Goal: Information Seeking & Learning: Learn about a topic

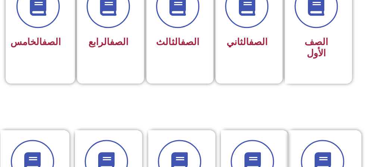
scroll to position [261, 0]
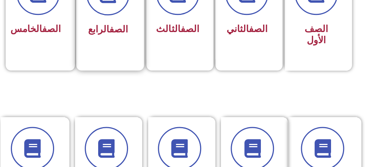
click at [105, 42] on div "الصف الرابع" at bounding box center [107, 11] width 63 height 98
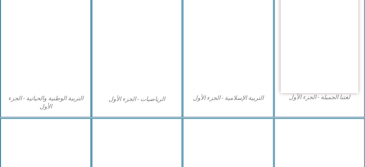
scroll to position [299, 0]
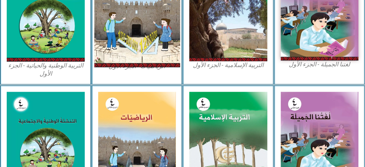
click at [148, 9] on img at bounding box center [136, 14] width 85 height 108
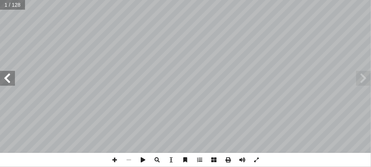
click at [4, 74] on span at bounding box center [7, 78] width 15 height 15
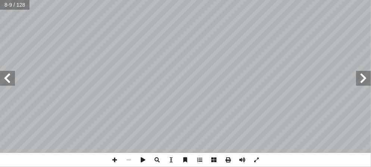
click at [4, 74] on span at bounding box center [7, 78] width 15 height 15
click at [158, 161] on span at bounding box center [157, 160] width 14 height 14
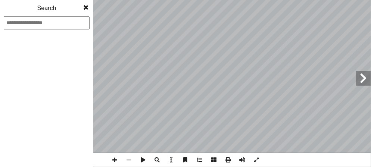
click at [158, 161] on span at bounding box center [157, 160] width 14 height 14
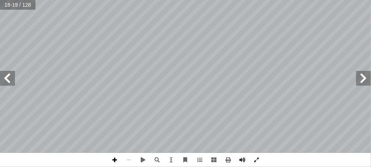
click at [113, 158] on span at bounding box center [115, 160] width 14 height 14
click at [258, 162] on span at bounding box center [256, 160] width 14 height 14
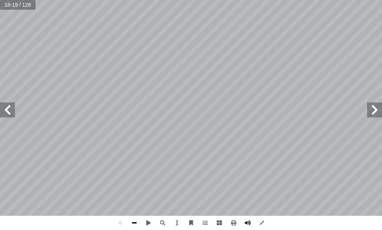
click at [137, 167] on span at bounding box center [134, 222] width 14 height 14
